Goal: Information Seeking & Learning: Learn about a topic

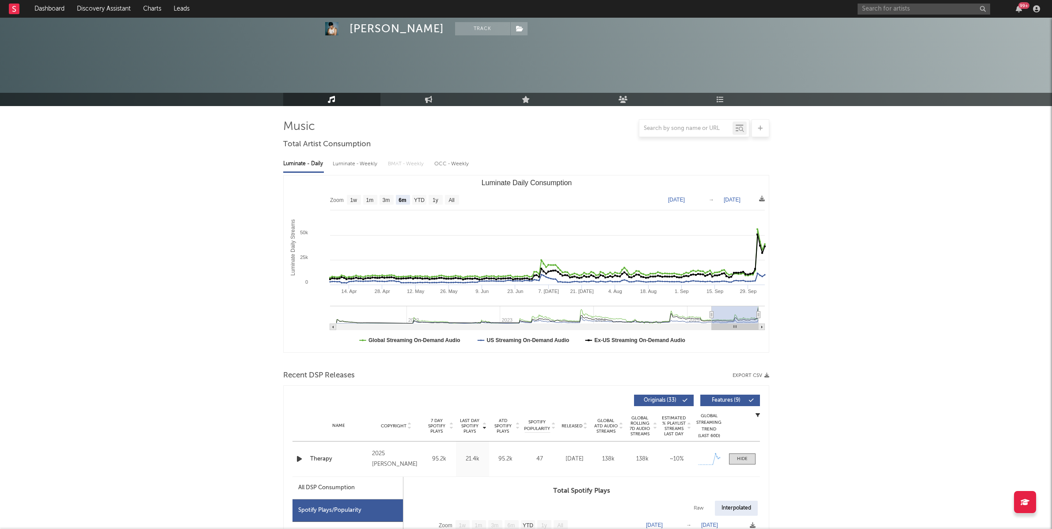
select select "6m"
select select "1w"
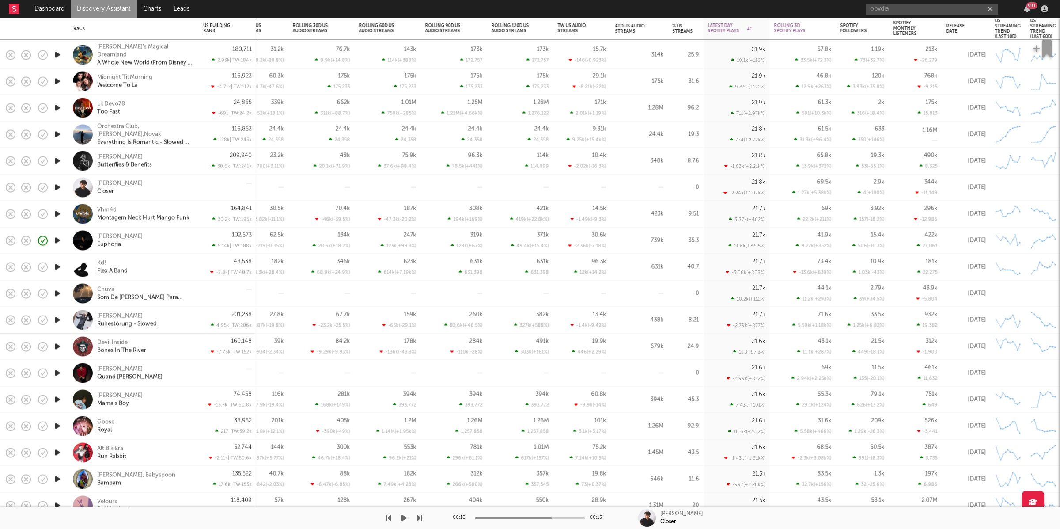
click at [402, 520] on icon "button" at bounding box center [404, 517] width 5 height 7
click at [418, 517] on icon "button" at bounding box center [420, 517] width 4 height 7
click at [389, 518] on icon "button" at bounding box center [389, 517] width 4 height 7
click at [404, 520] on icon "button" at bounding box center [404, 517] width 4 height 7
